Goal: Check status: Check status

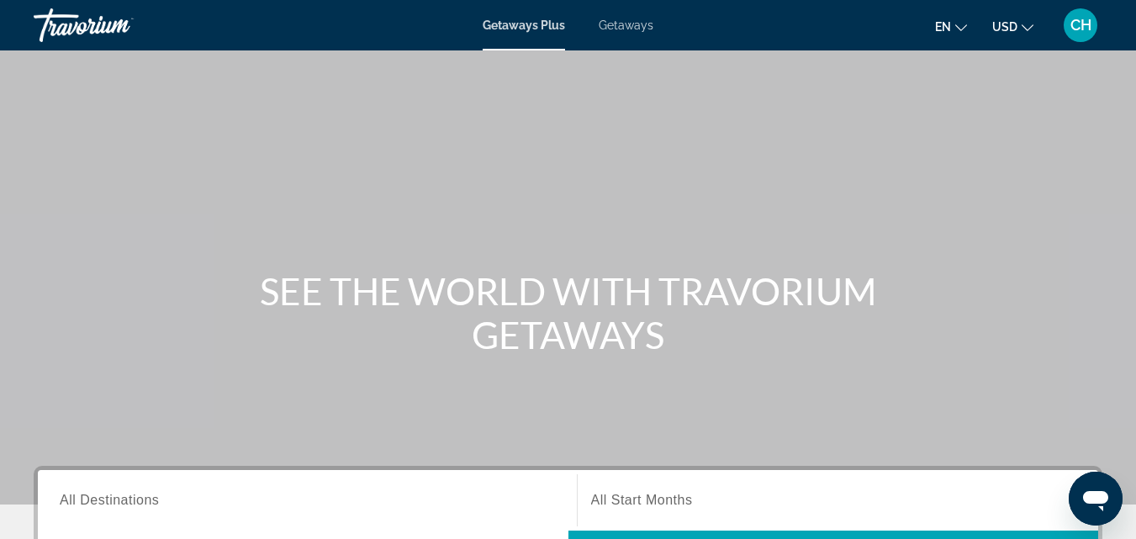
click at [1080, 19] on span "CH" at bounding box center [1080, 25] width 21 height 17
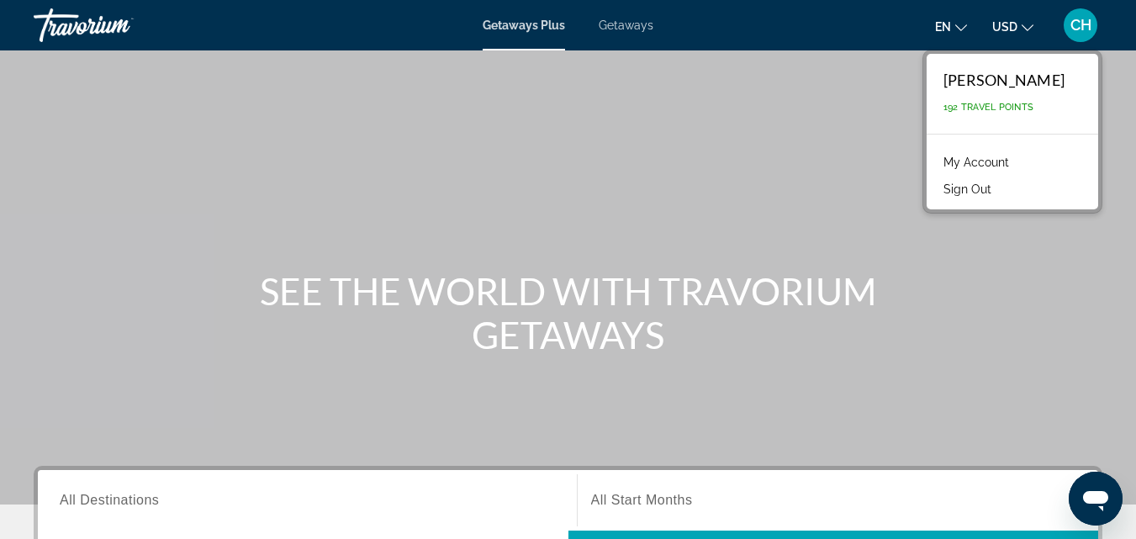
click at [994, 157] on link "My Account" at bounding box center [976, 162] width 82 height 22
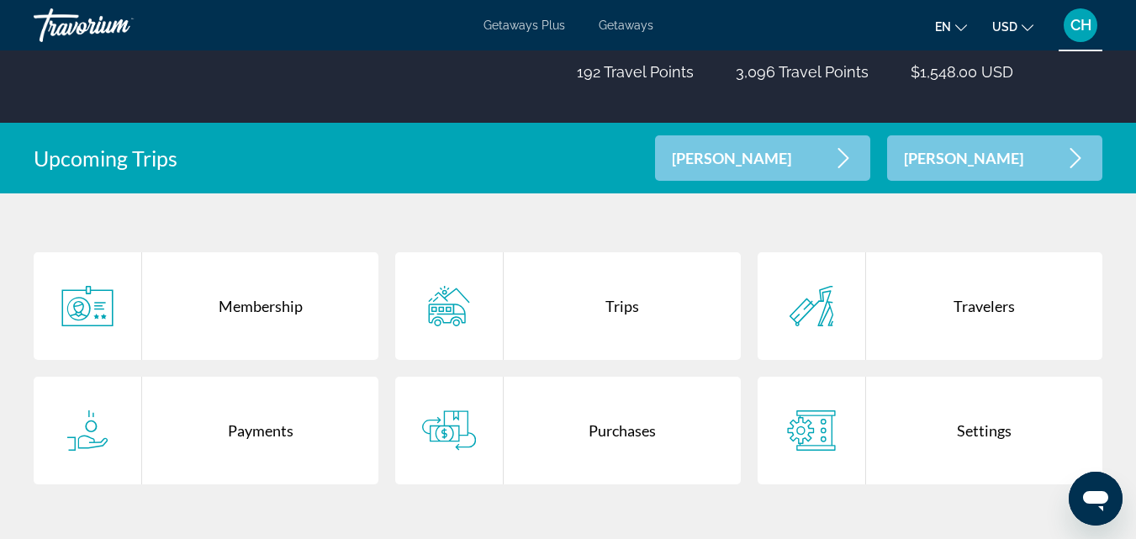
scroll to position [336, 0]
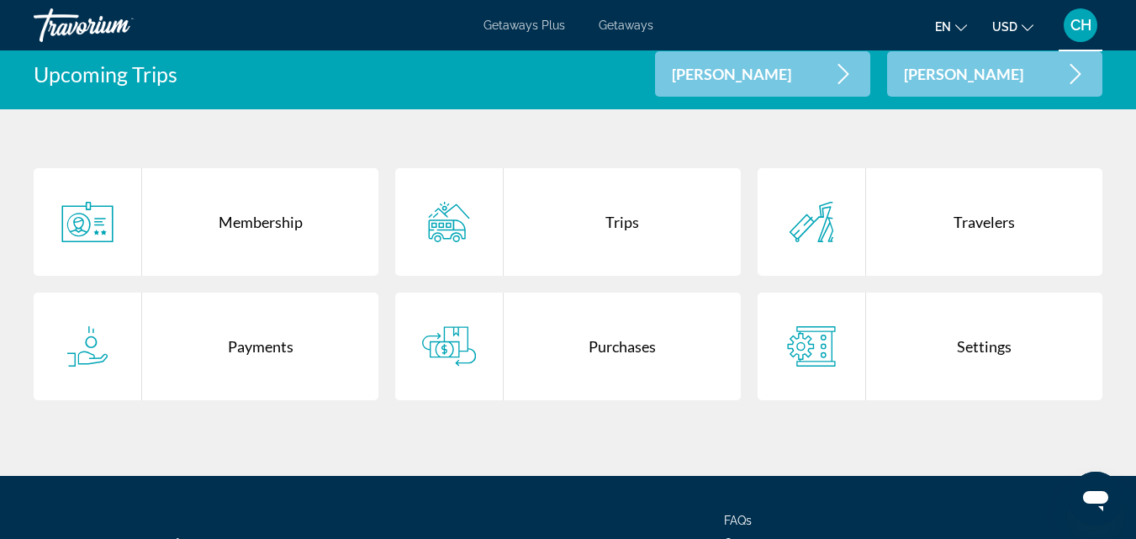
click at [608, 327] on div "Purchases" at bounding box center [622, 347] width 236 height 108
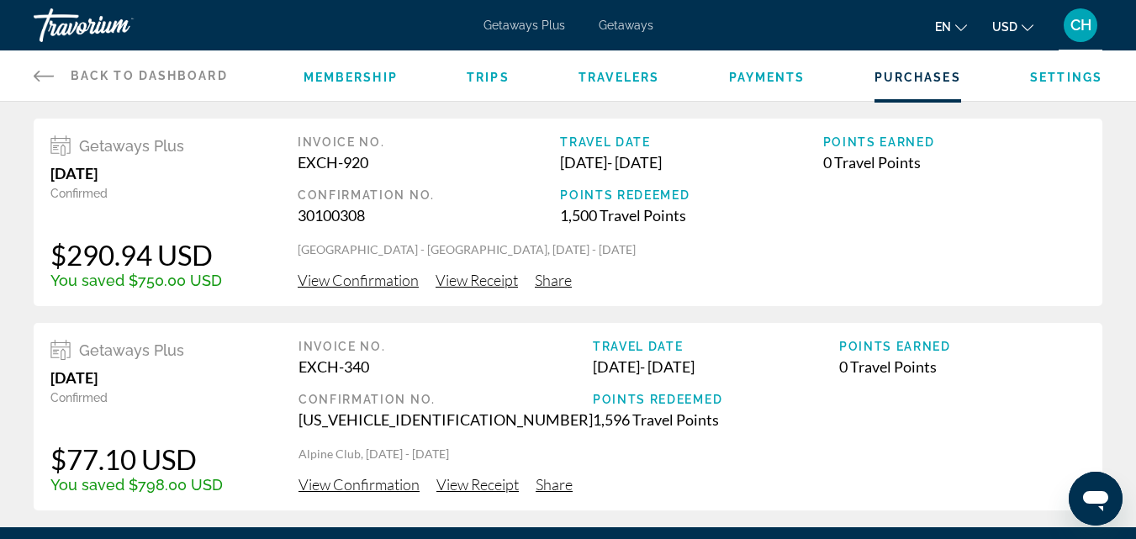
click at [368, 282] on span "View Confirmation" at bounding box center [358, 280] width 121 height 18
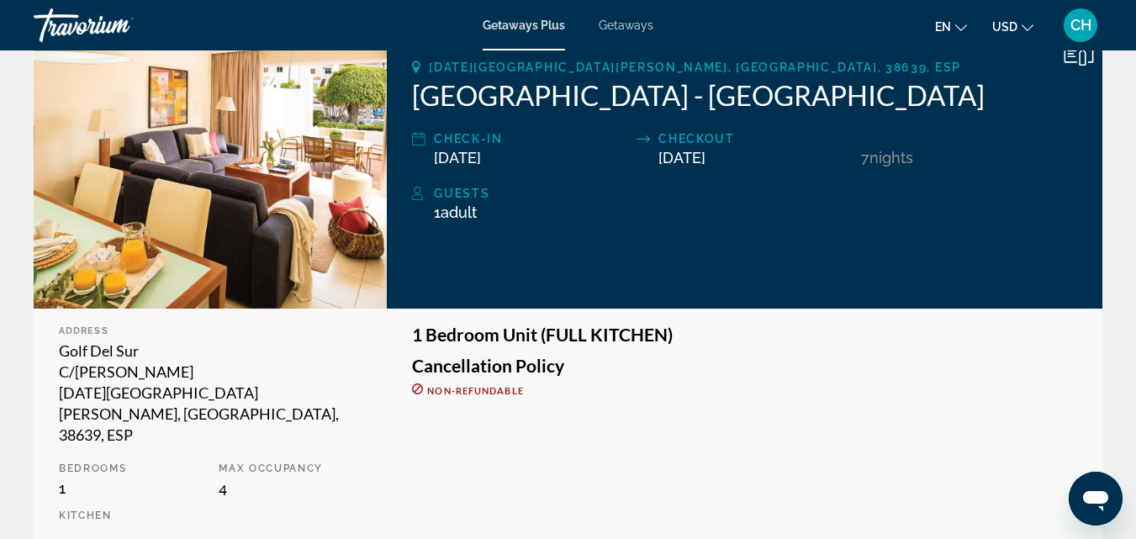
scroll to position [252, 0]
